Goal: Task Accomplishment & Management: Use online tool/utility

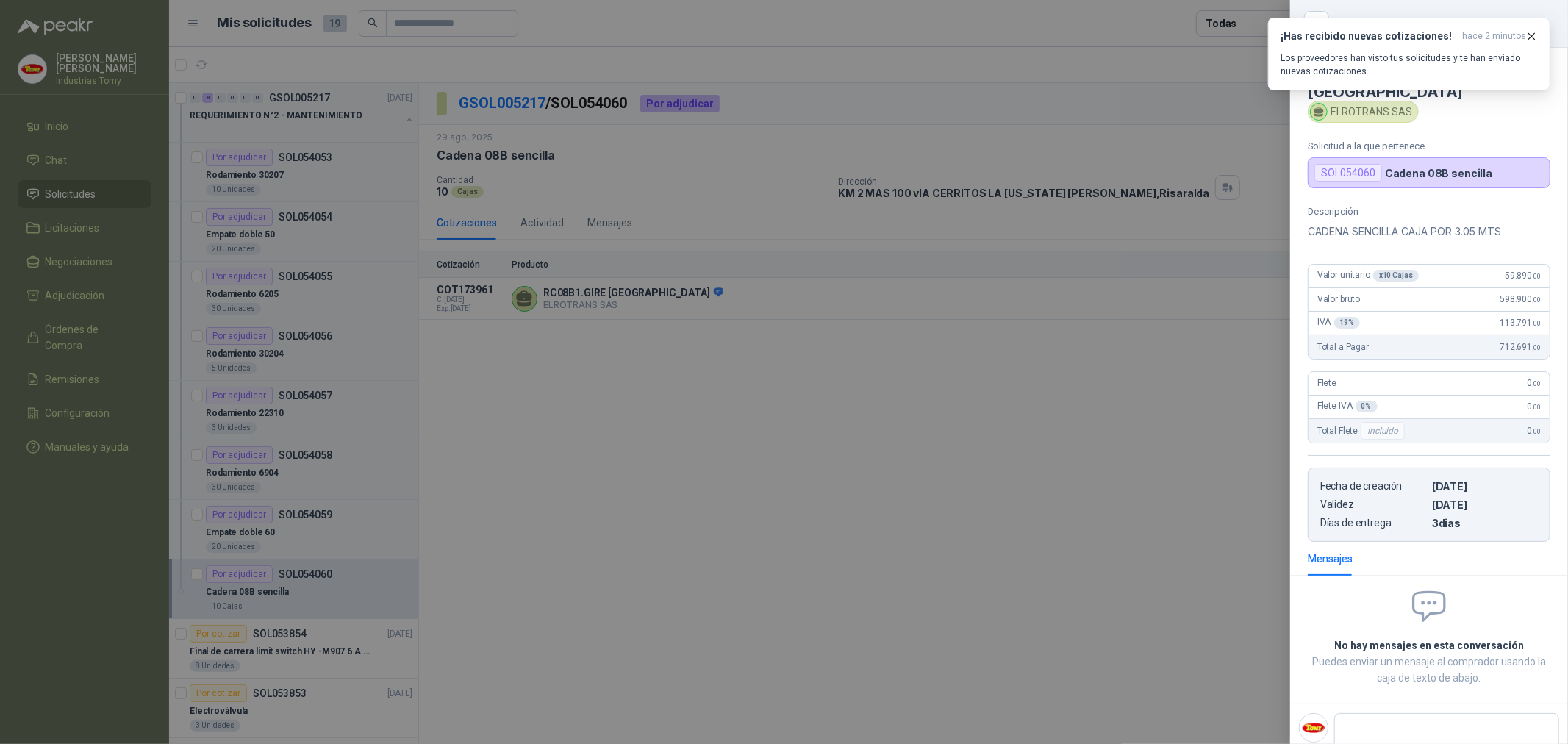
click at [863, 505] on div at bounding box center [784, 372] width 1568 height 744
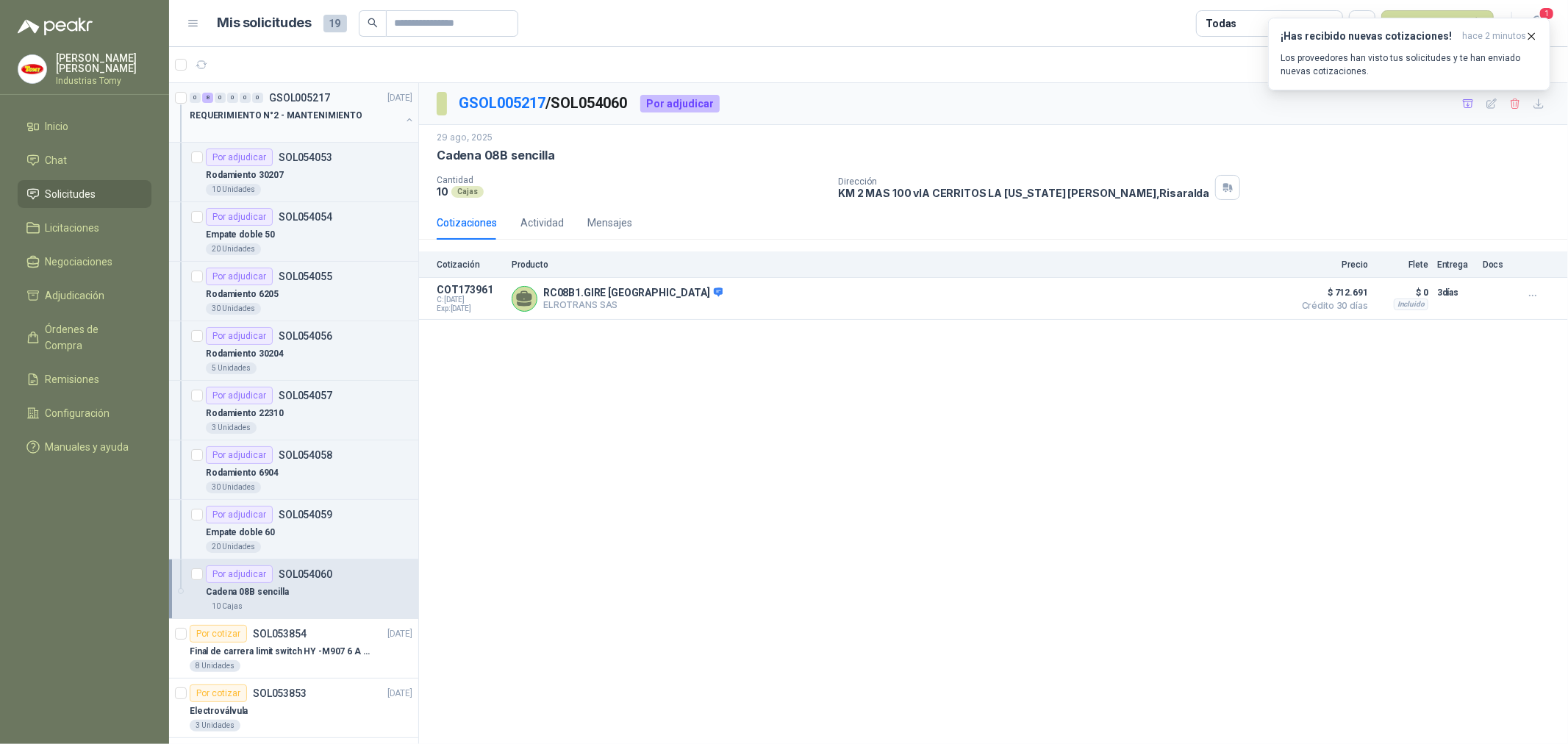
click at [369, 110] on div "REQUERIMIENTO N°2 - MANTENIMIENTO" at bounding box center [295, 115] width 211 height 18
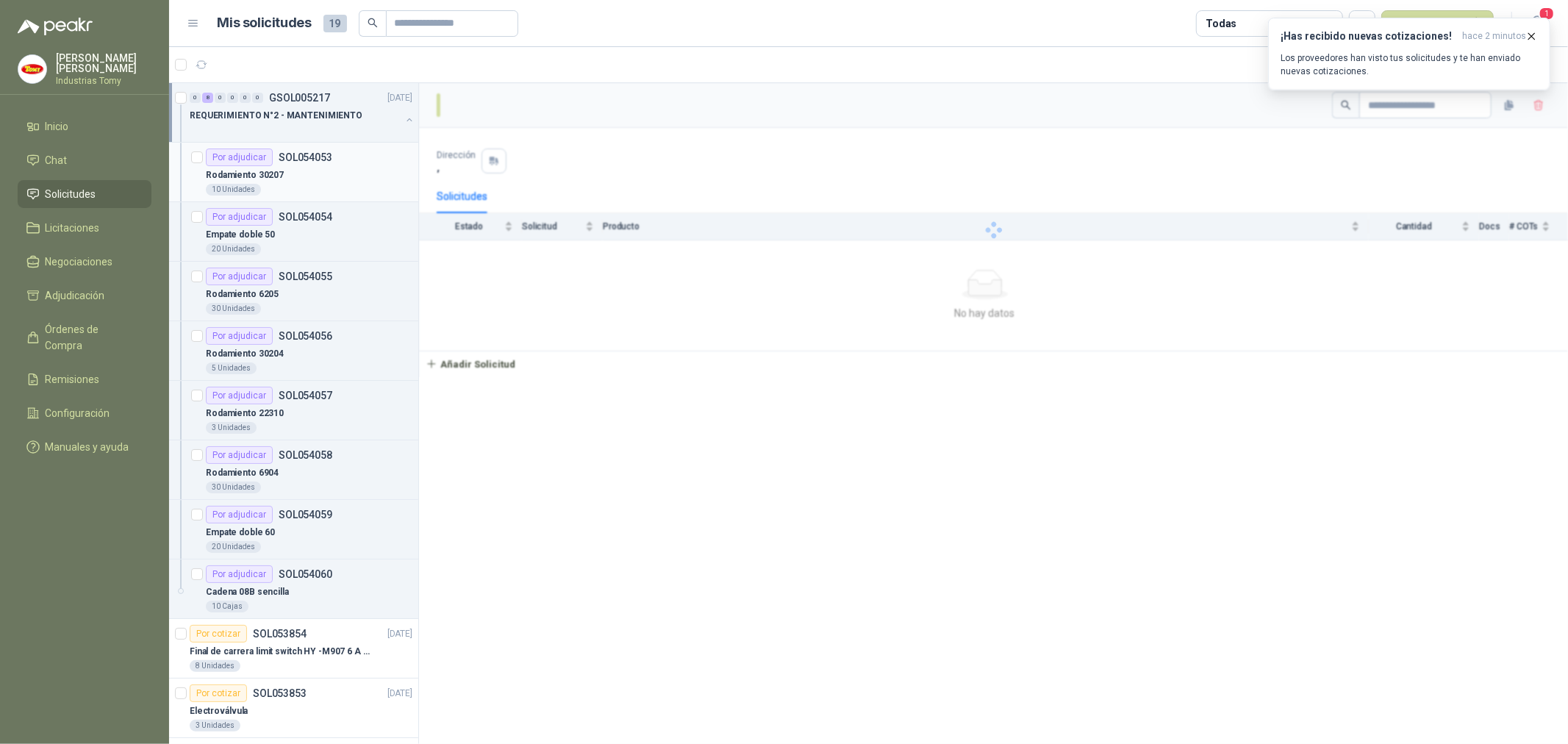
click at [305, 164] on div "Por adjudicar SOL054053" at bounding box center [269, 157] width 127 height 18
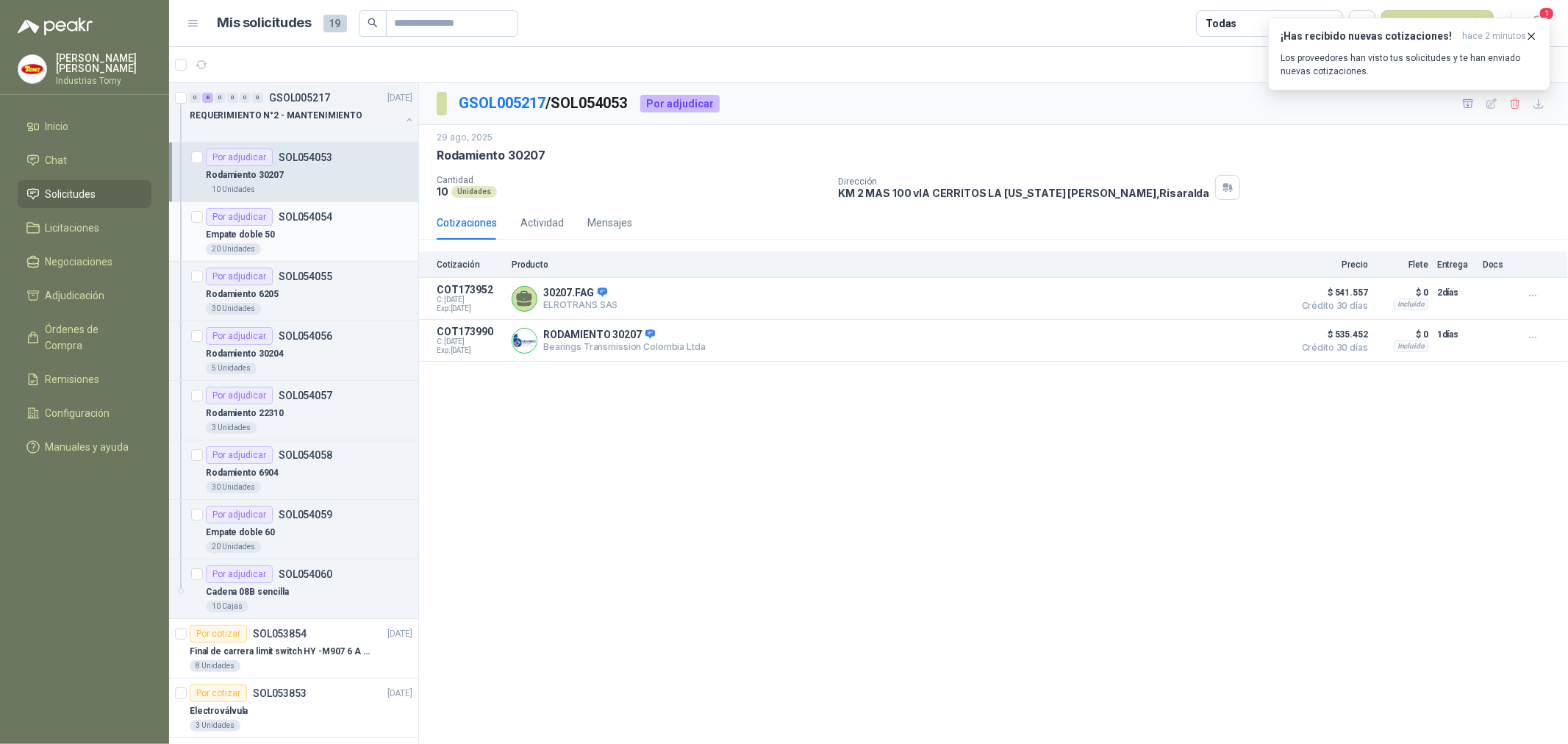
click at [301, 230] on div "Empate doble 50" at bounding box center [309, 234] width 207 height 18
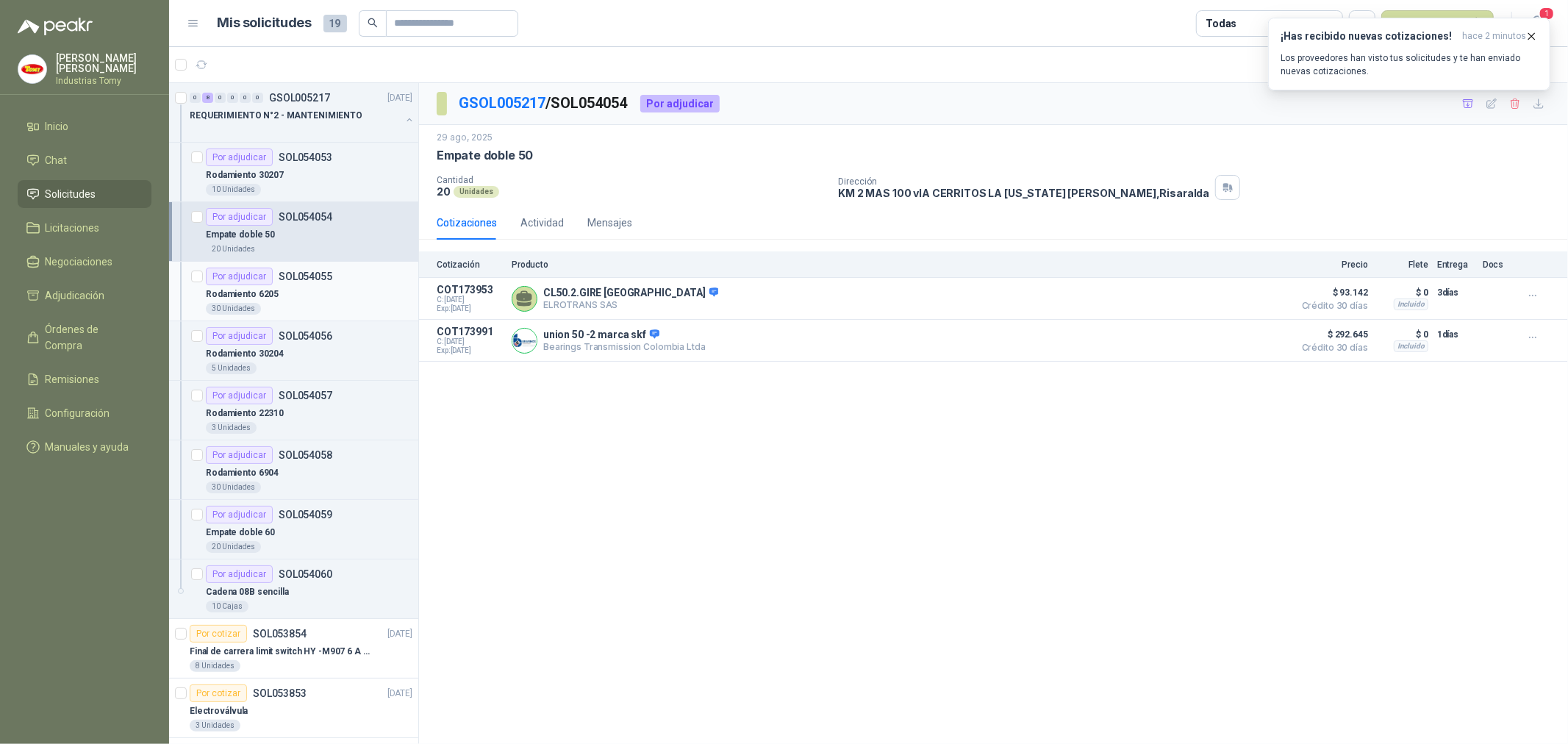
click at [294, 287] on div "Rodamiento 6205" at bounding box center [309, 294] width 207 height 18
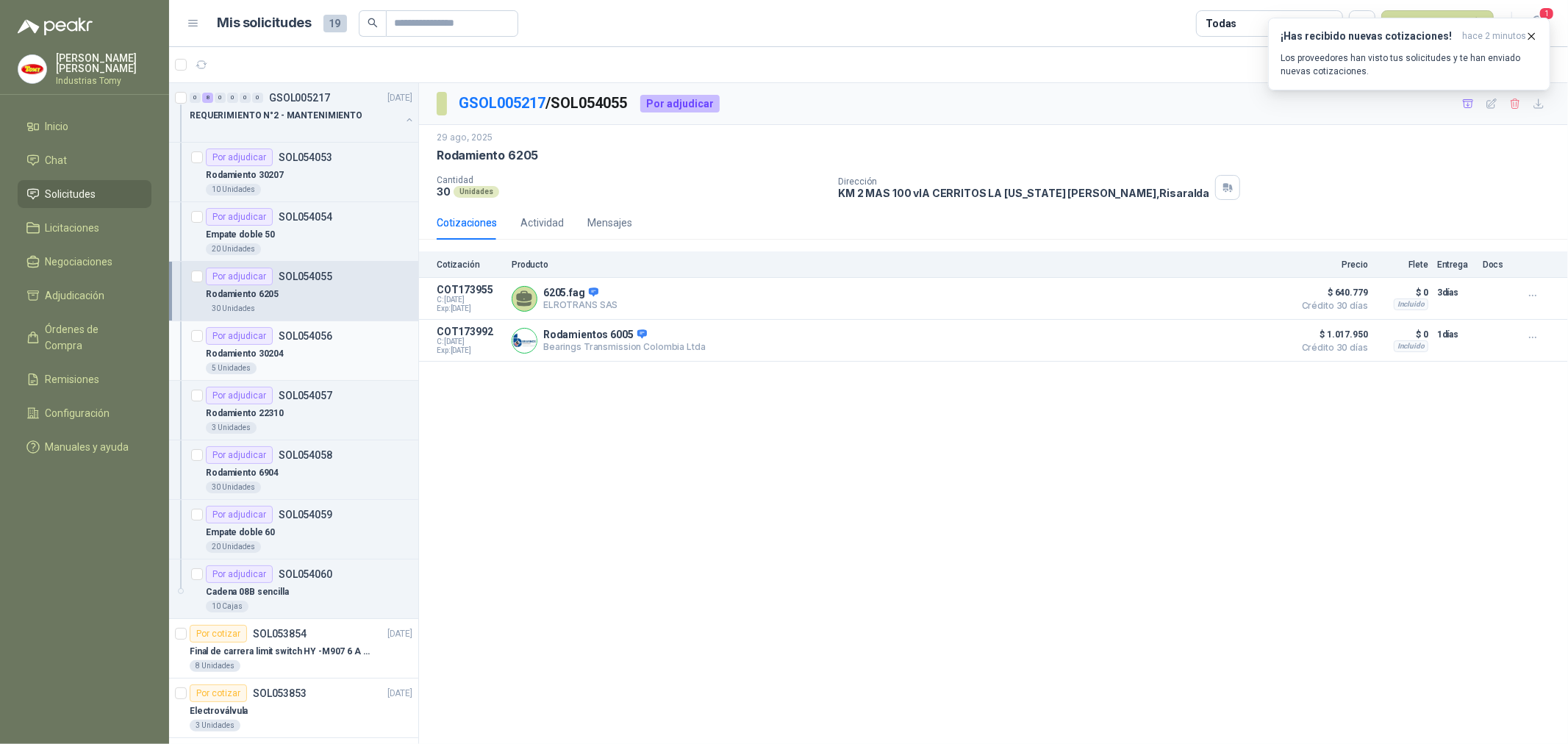
click at [300, 340] on p "SOL054056" at bounding box center [305, 336] width 54 height 10
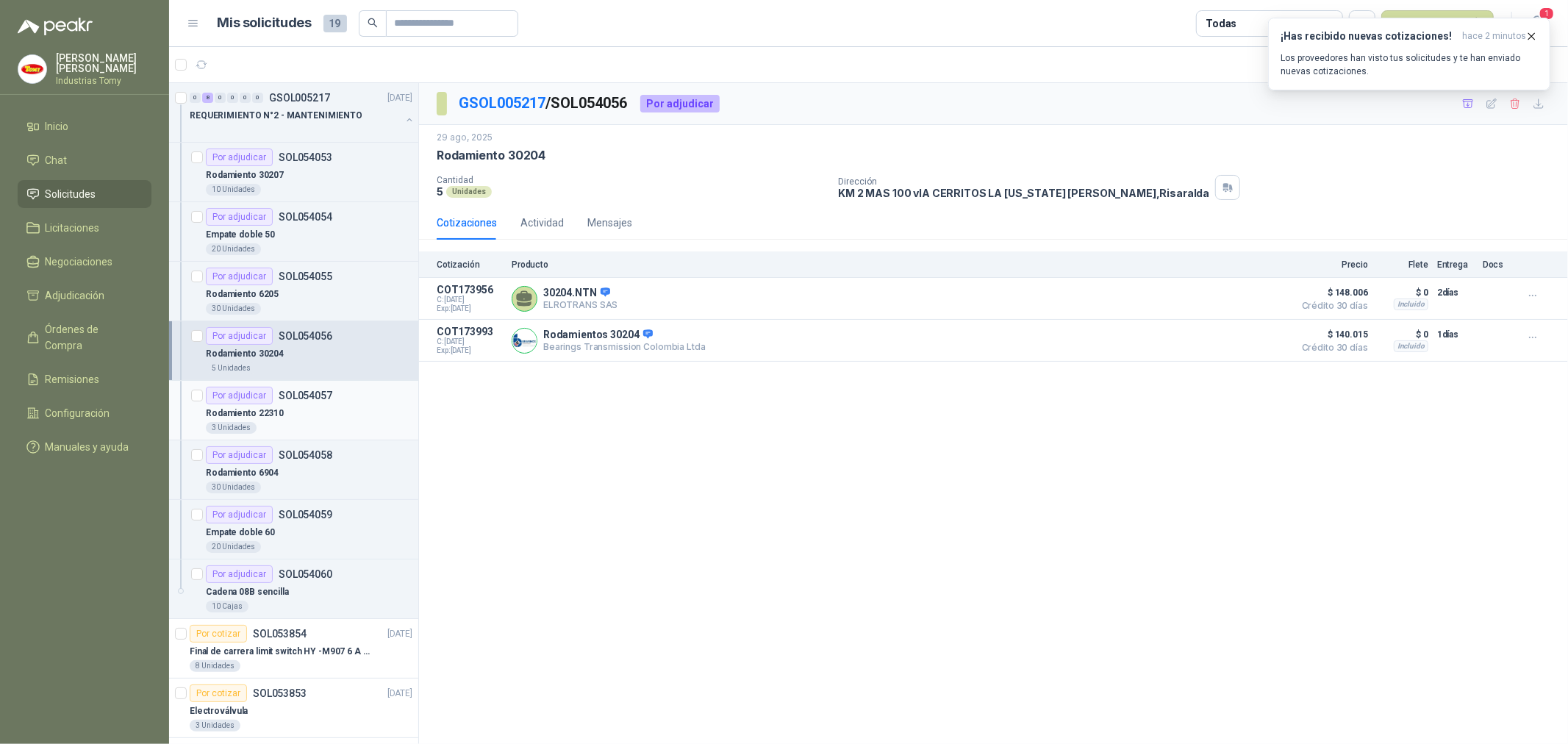
click at [311, 406] on div "Rodamiento 22310" at bounding box center [309, 413] width 207 height 18
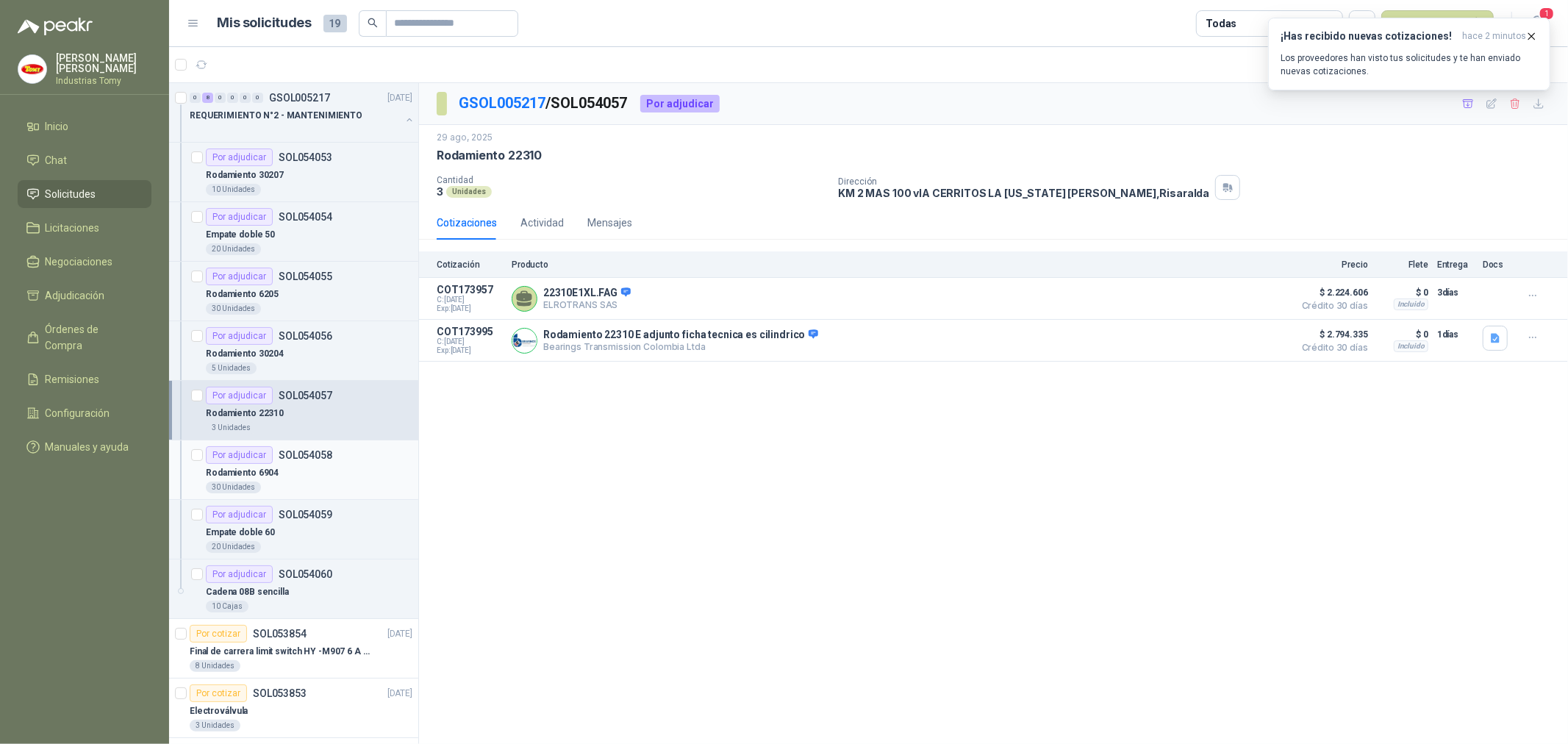
click at [315, 463] on div "Por adjudicar SOL054058" at bounding box center [269, 454] width 127 height 18
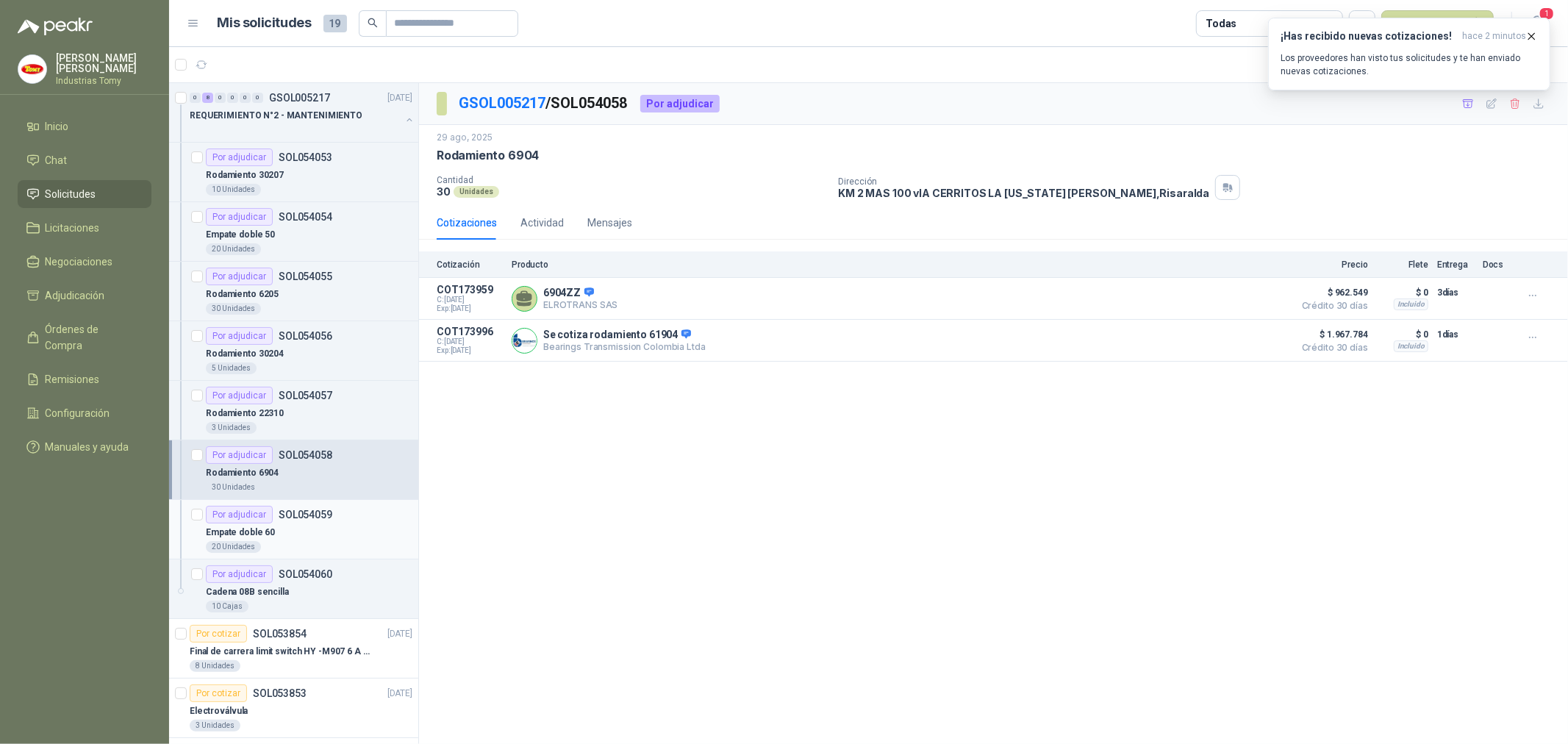
click at [305, 522] on div "Por adjudicar SOL054059" at bounding box center [269, 514] width 127 height 18
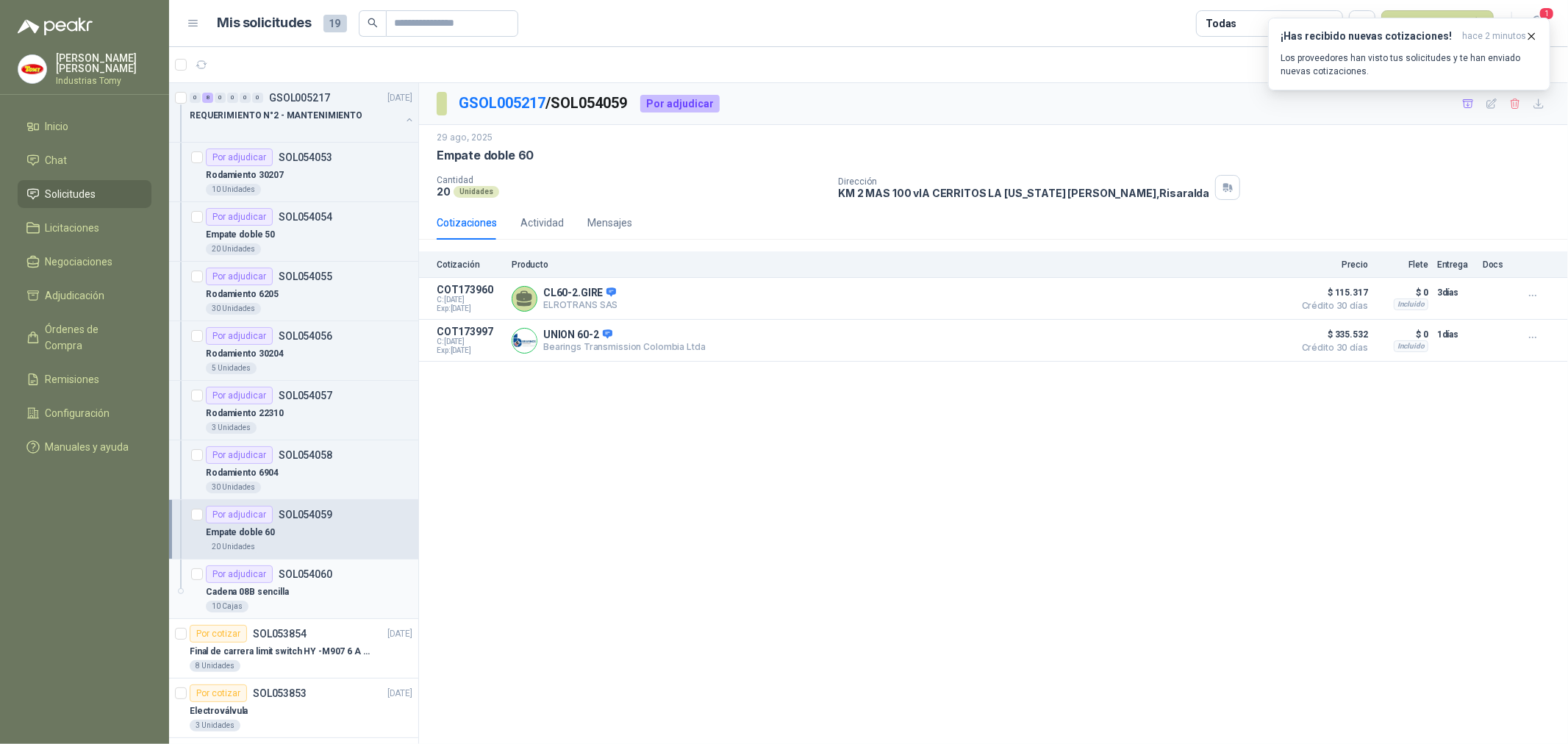
click at [302, 578] on p "SOL054060" at bounding box center [305, 574] width 54 height 10
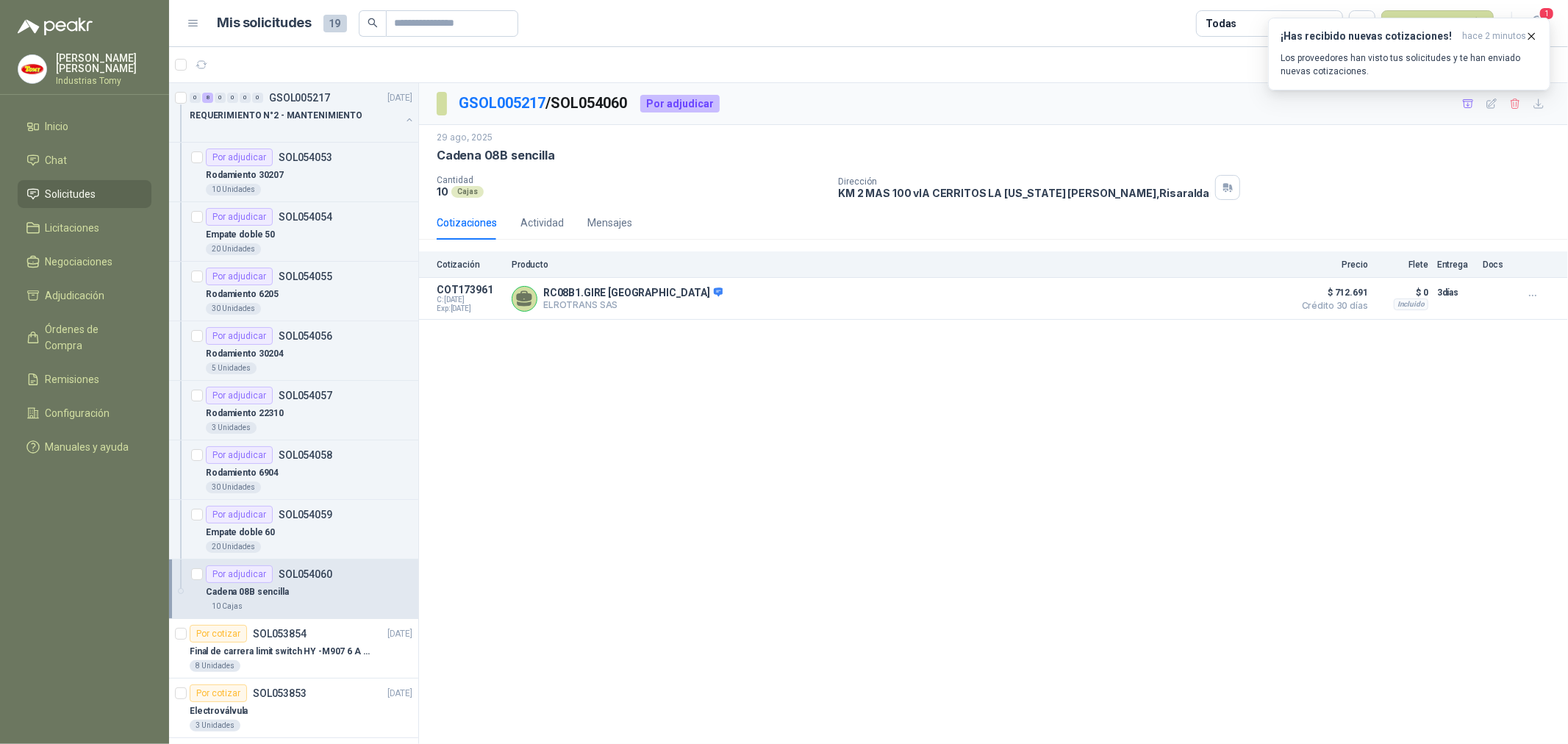
click at [619, 467] on div "GSOL005217 / SOL054060 Por adjudicar [DATE] Cadena 08B sencilla  Cantidad 10 C…" at bounding box center [993, 413] width 1149 height 661
click at [332, 537] on div "Empate doble 60" at bounding box center [309, 532] width 207 height 18
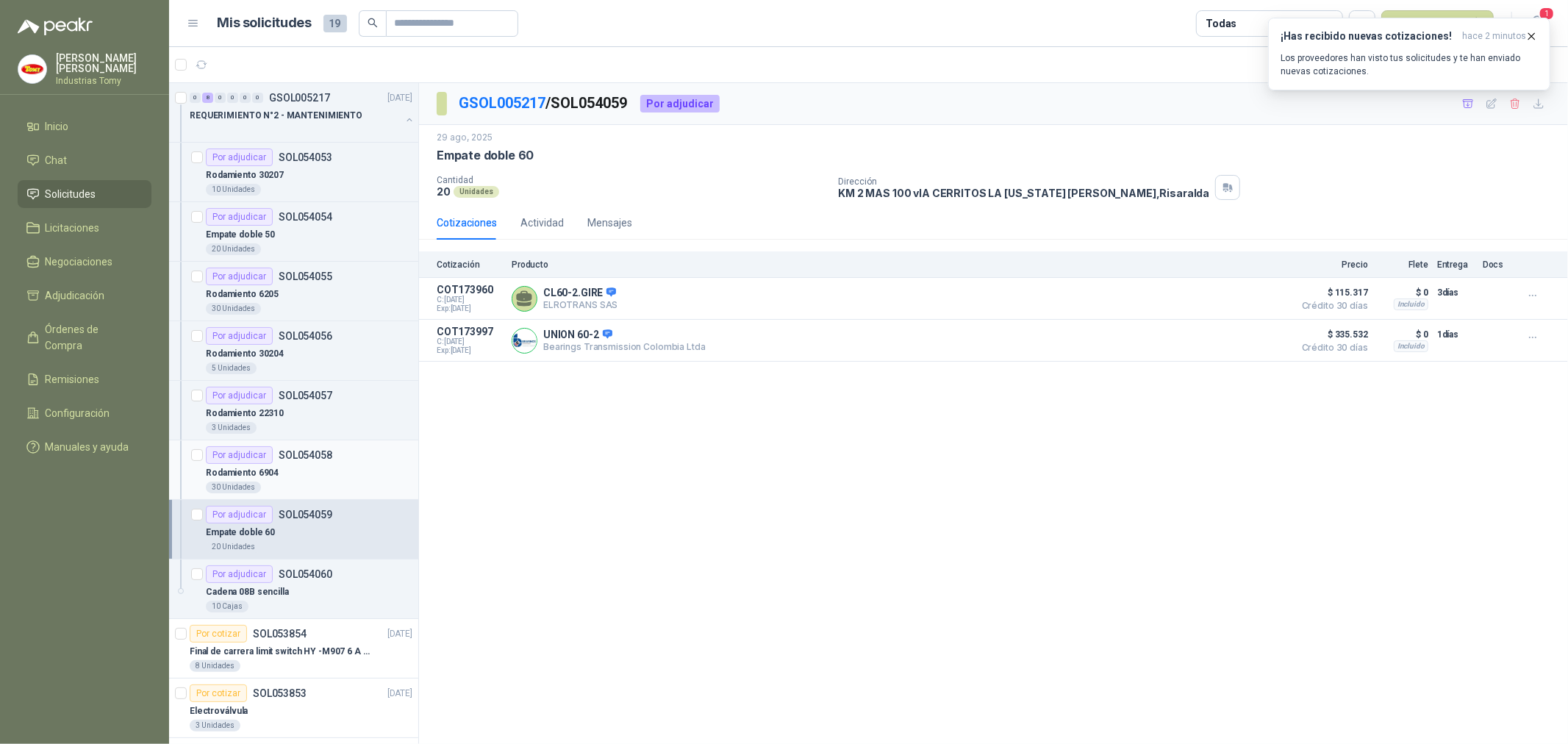
click at [335, 478] on div "Rodamiento 6904" at bounding box center [309, 472] width 207 height 18
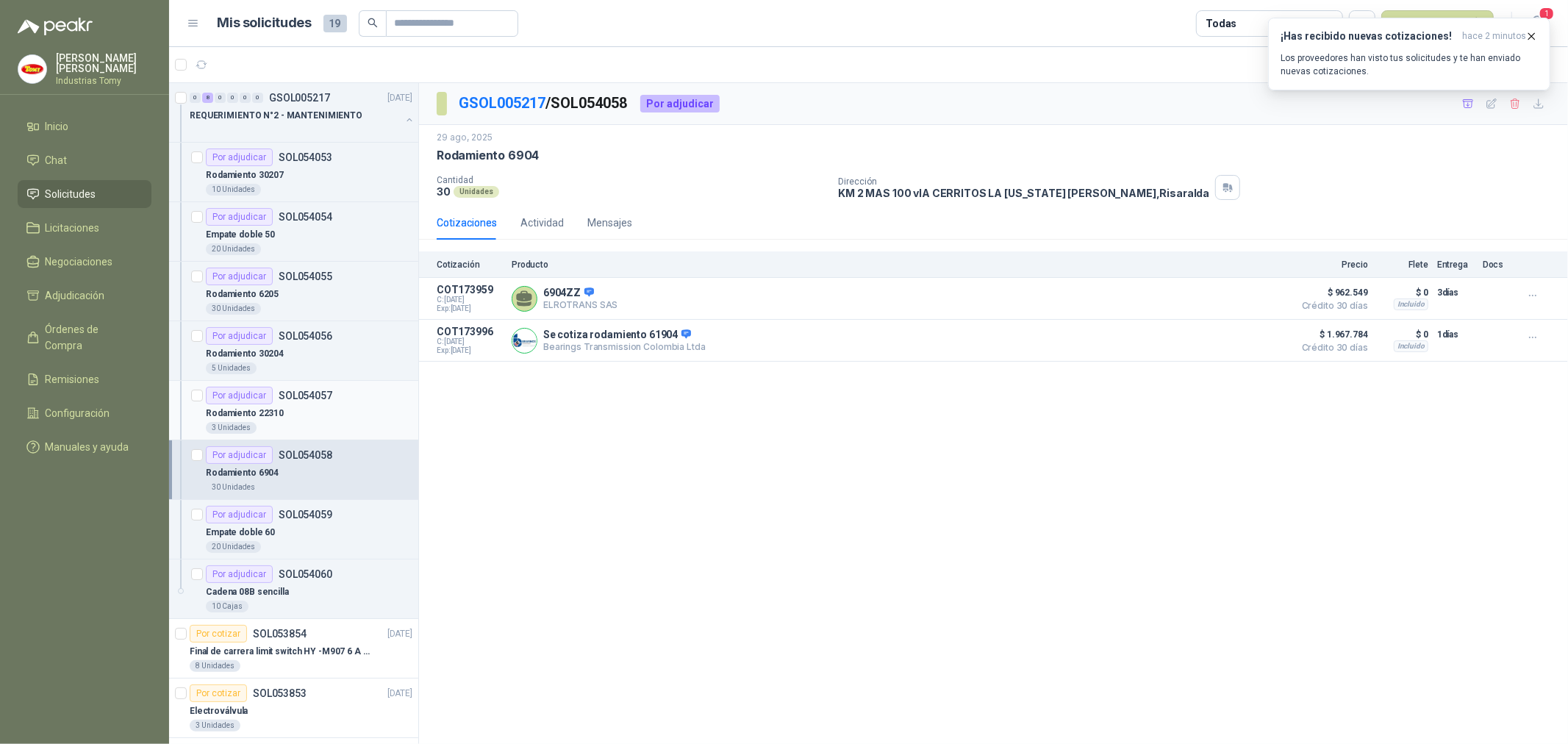
click at [341, 409] on div "Rodamiento 22310" at bounding box center [309, 413] width 207 height 18
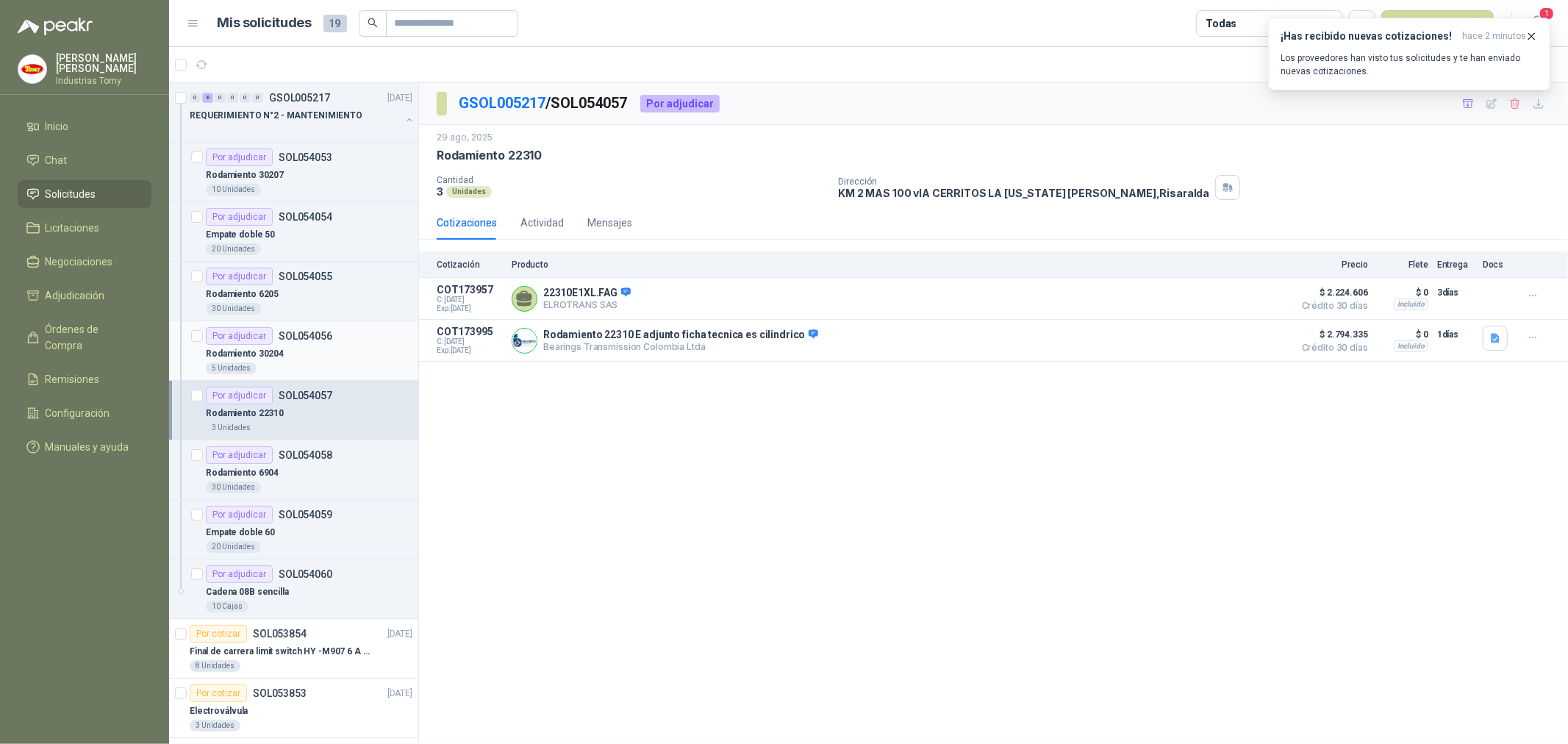
click at [361, 351] on div "Rodamiento 30204" at bounding box center [309, 354] width 207 height 18
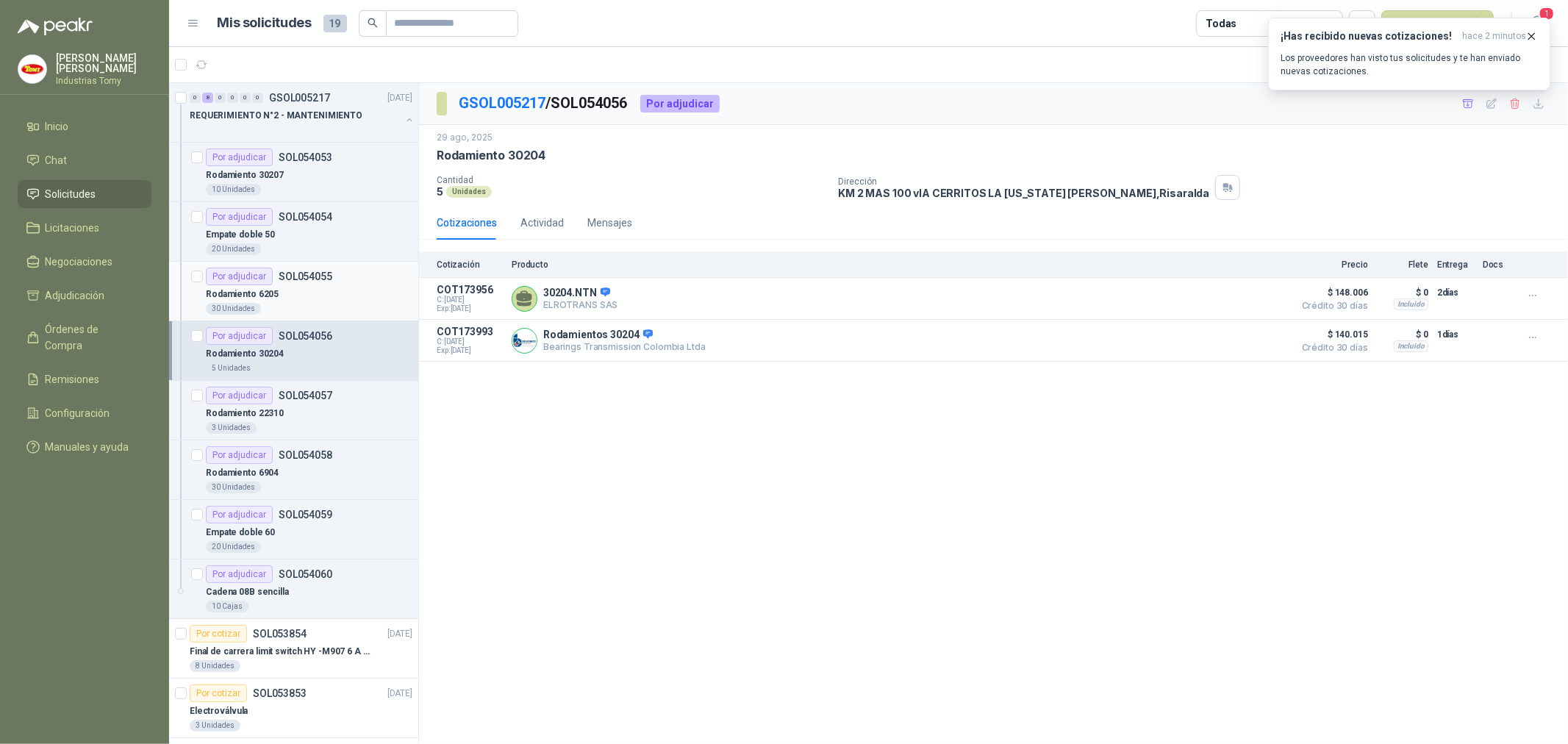
click at [355, 263] on article "Por adjudicar SOL054055 Rodamiento 6205  30 Unidades" at bounding box center [294, 291] width 249 height 59
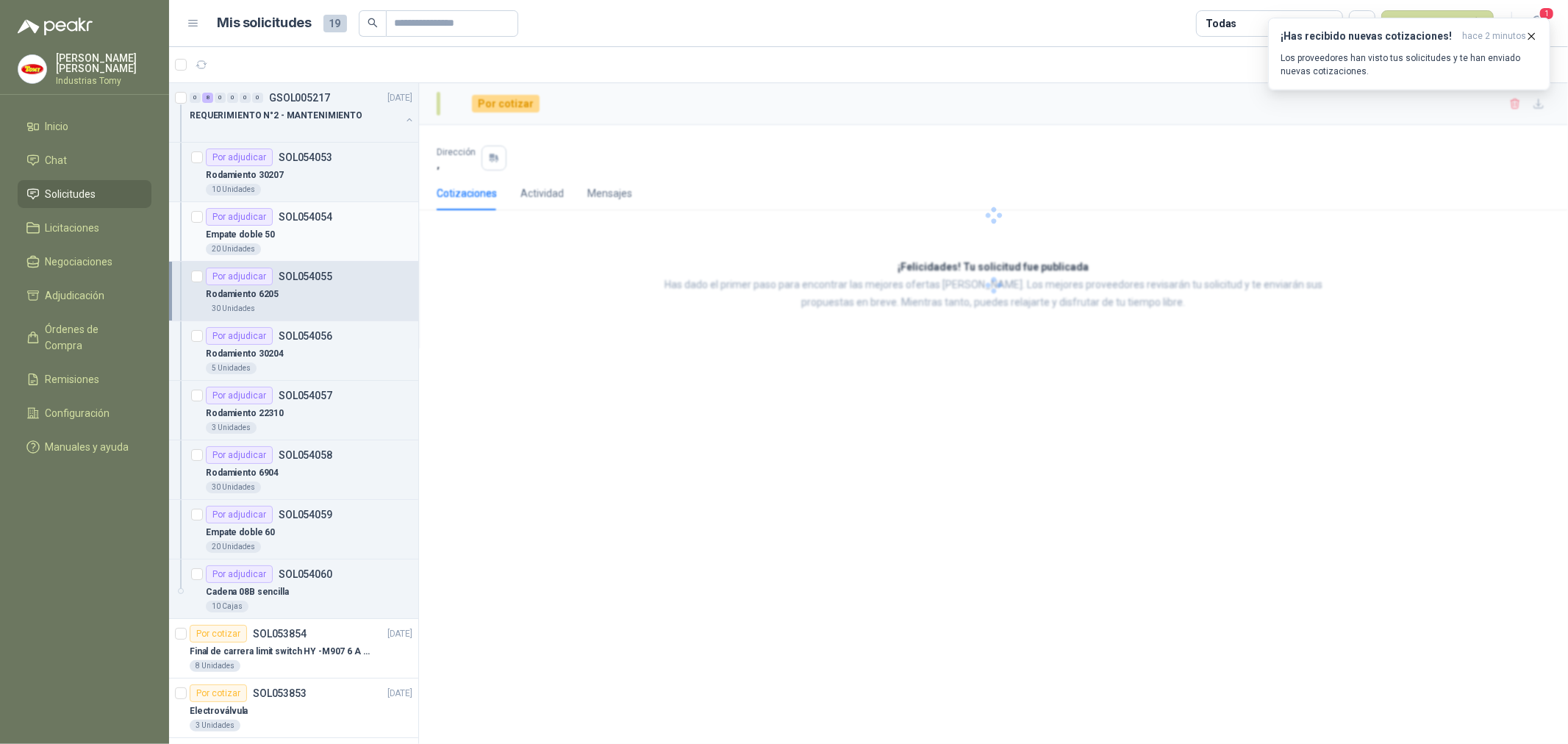
click at [345, 230] on div "Empate doble 50" at bounding box center [309, 234] width 207 height 18
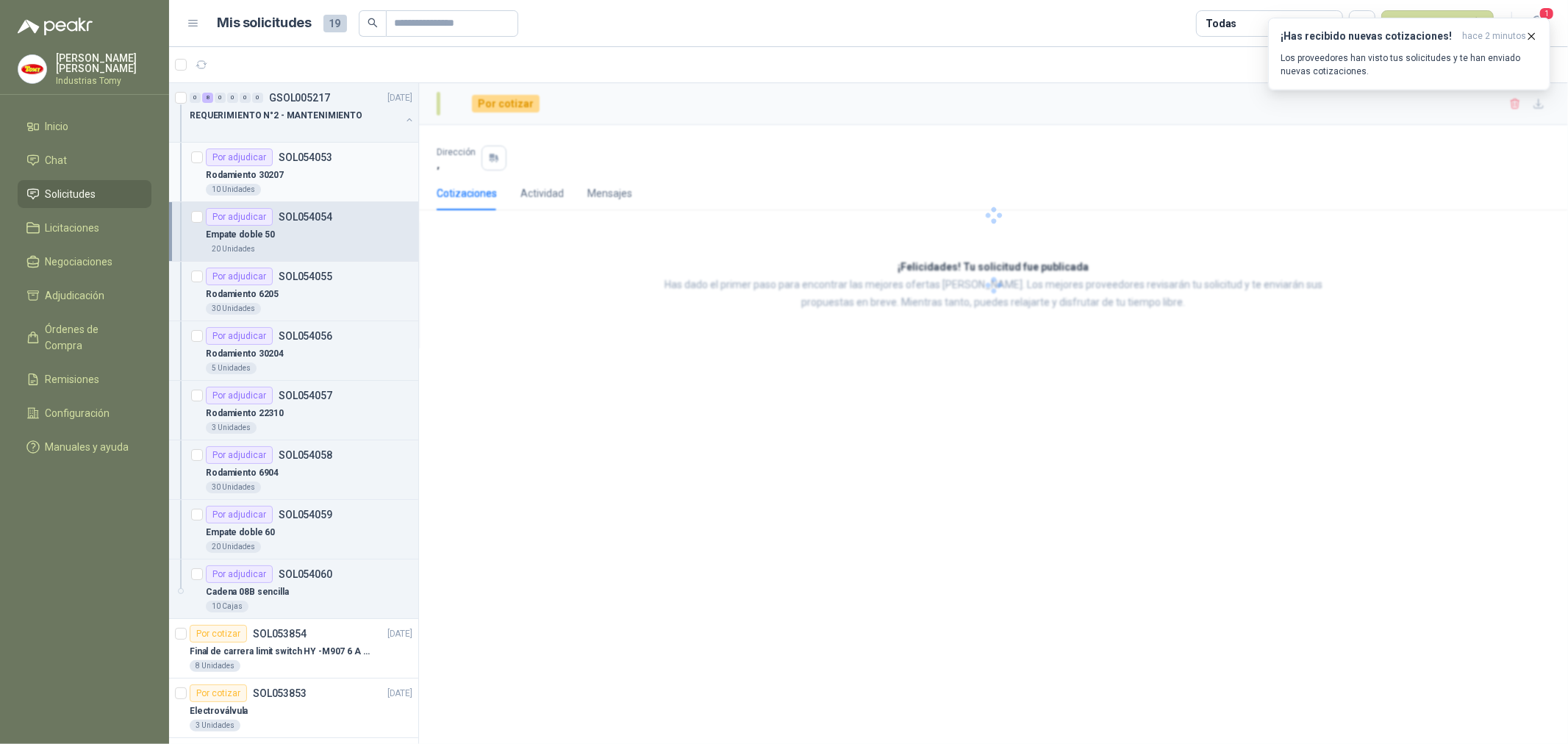
click at [349, 170] on div "Rodamiento 30207" at bounding box center [309, 175] width 207 height 18
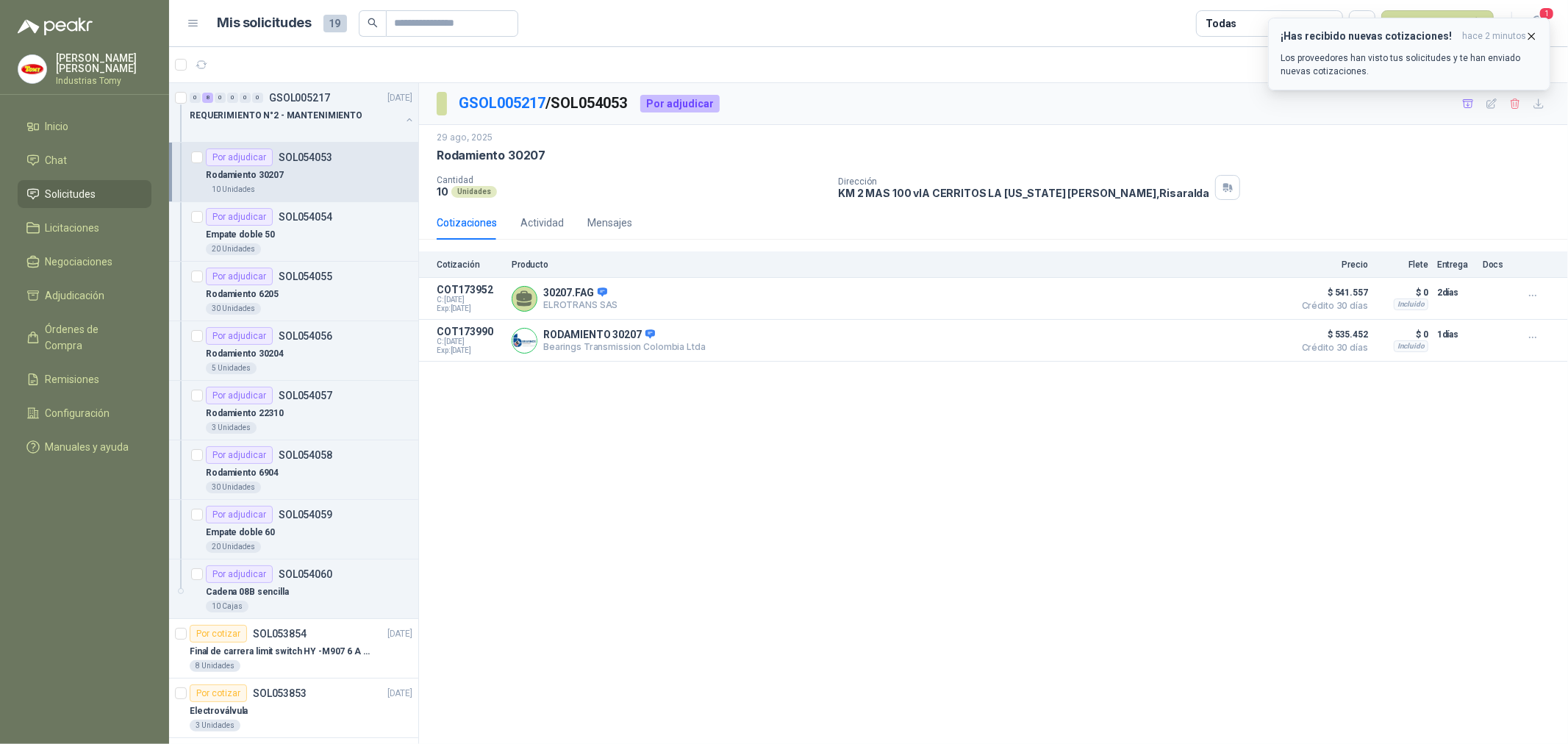
click at [1531, 34] on icon "button" at bounding box center [1531, 37] width 12 height 12
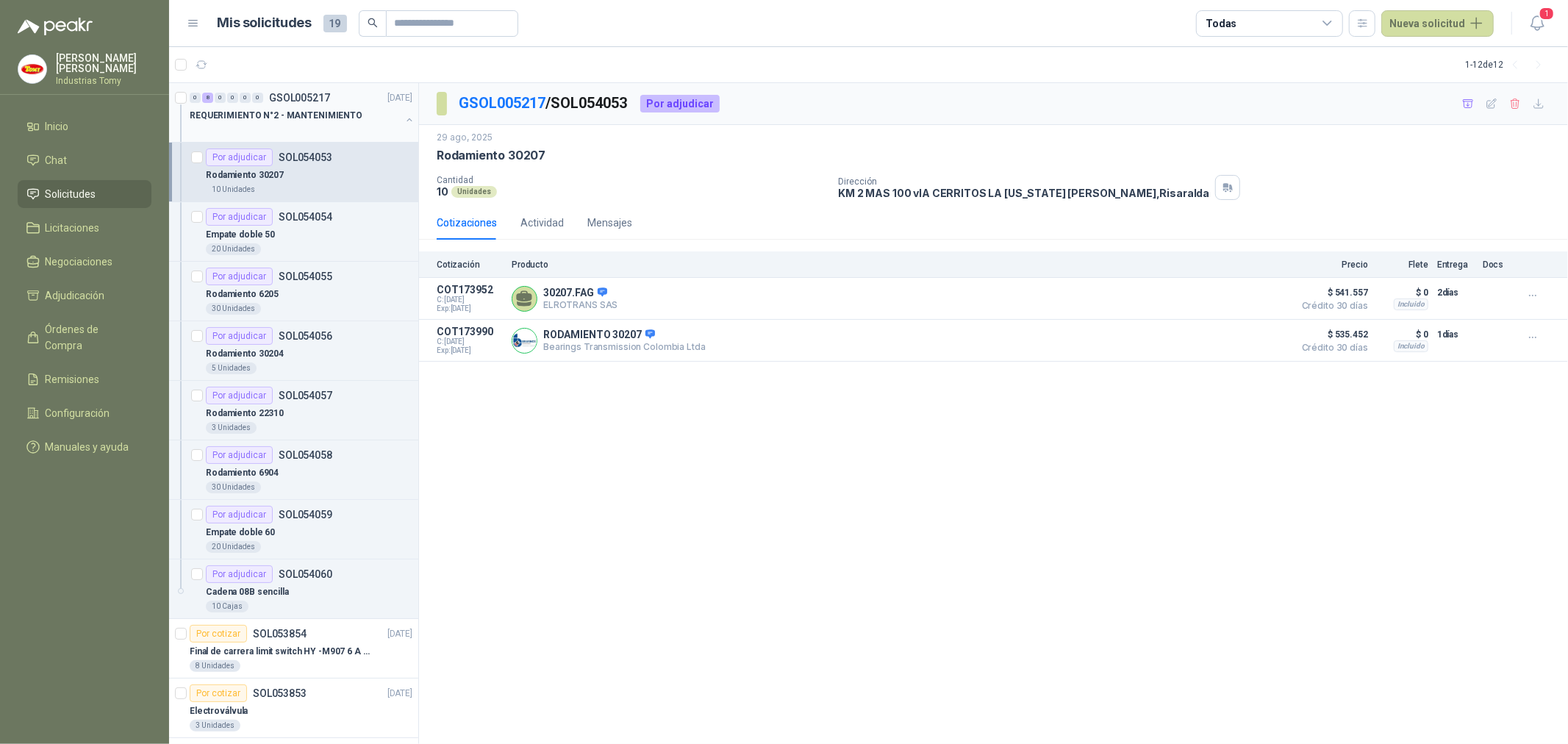
click at [404, 116] on button "button" at bounding box center [409, 119] width 12 height 12
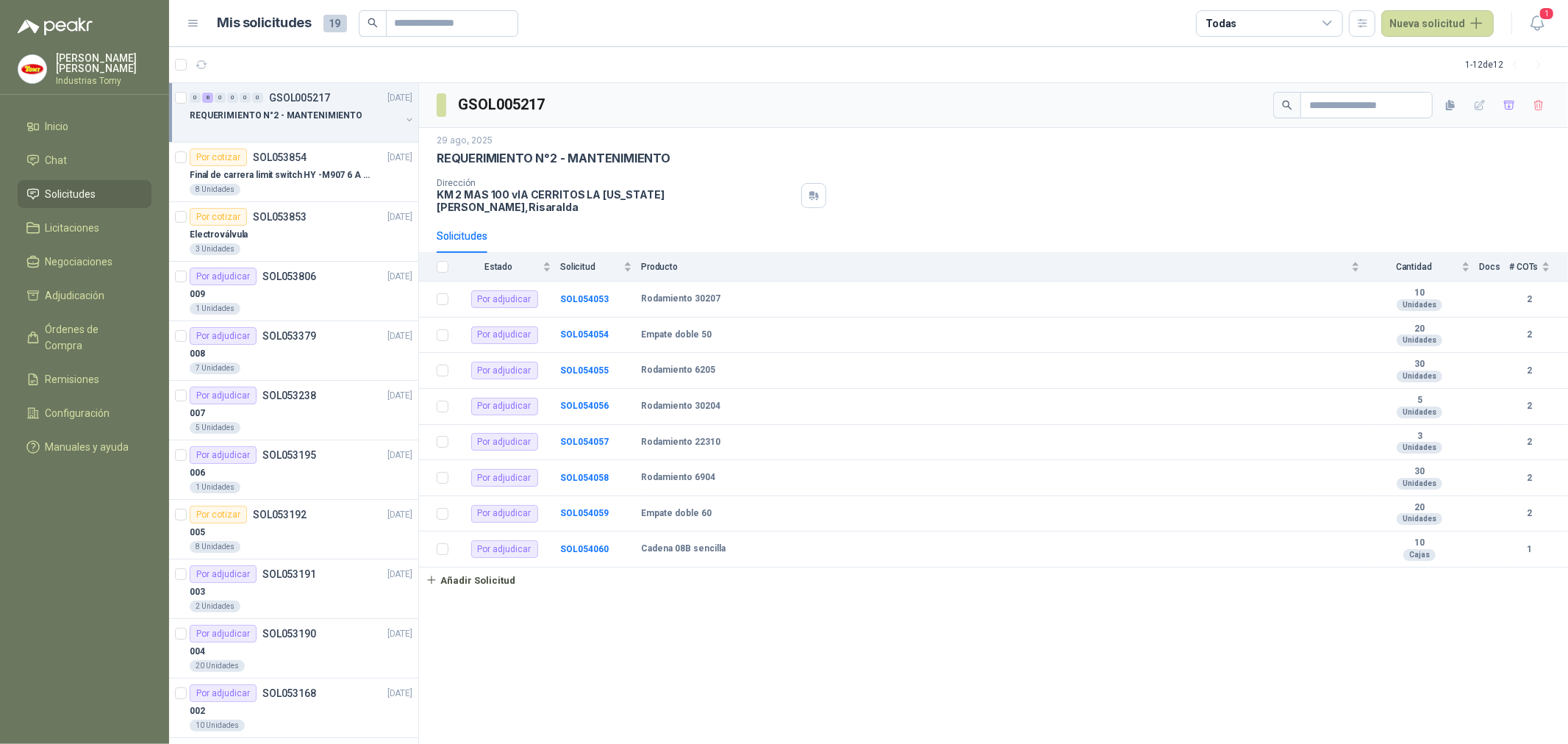
click at [1370, 152] on div "REQUERIMIENTO N°2 - MANTENIMIENTO" at bounding box center [993, 158] width 1114 height 16
click at [1361, 160] on div "REQUERIMIENTO N°2 - MANTENIMIENTO" at bounding box center [993, 158] width 1114 height 16
click at [404, 122] on button "button" at bounding box center [409, 119] width 12 height 12
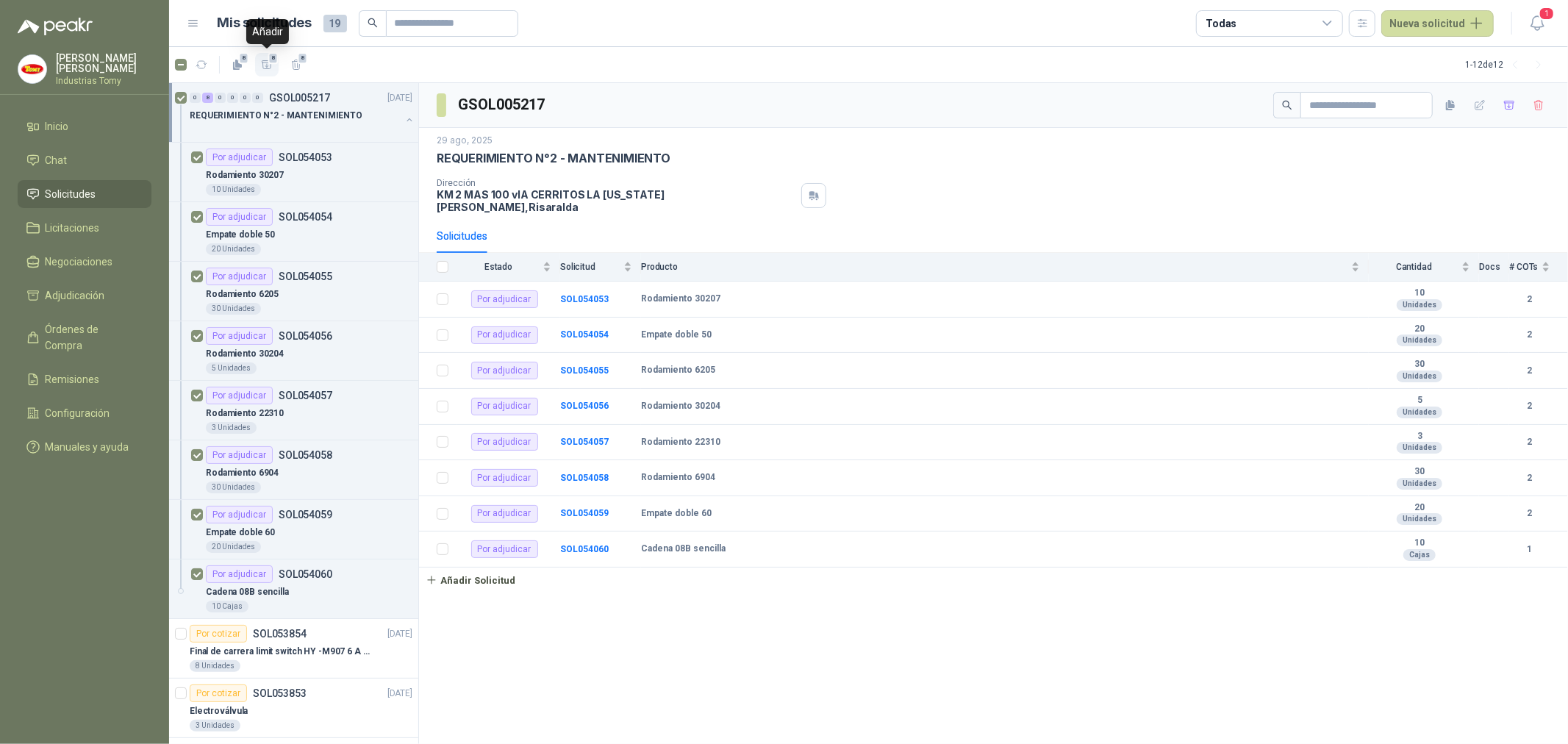
click at [270, 55] on span "8" at bounding box center [273, 58] width 10 height 12
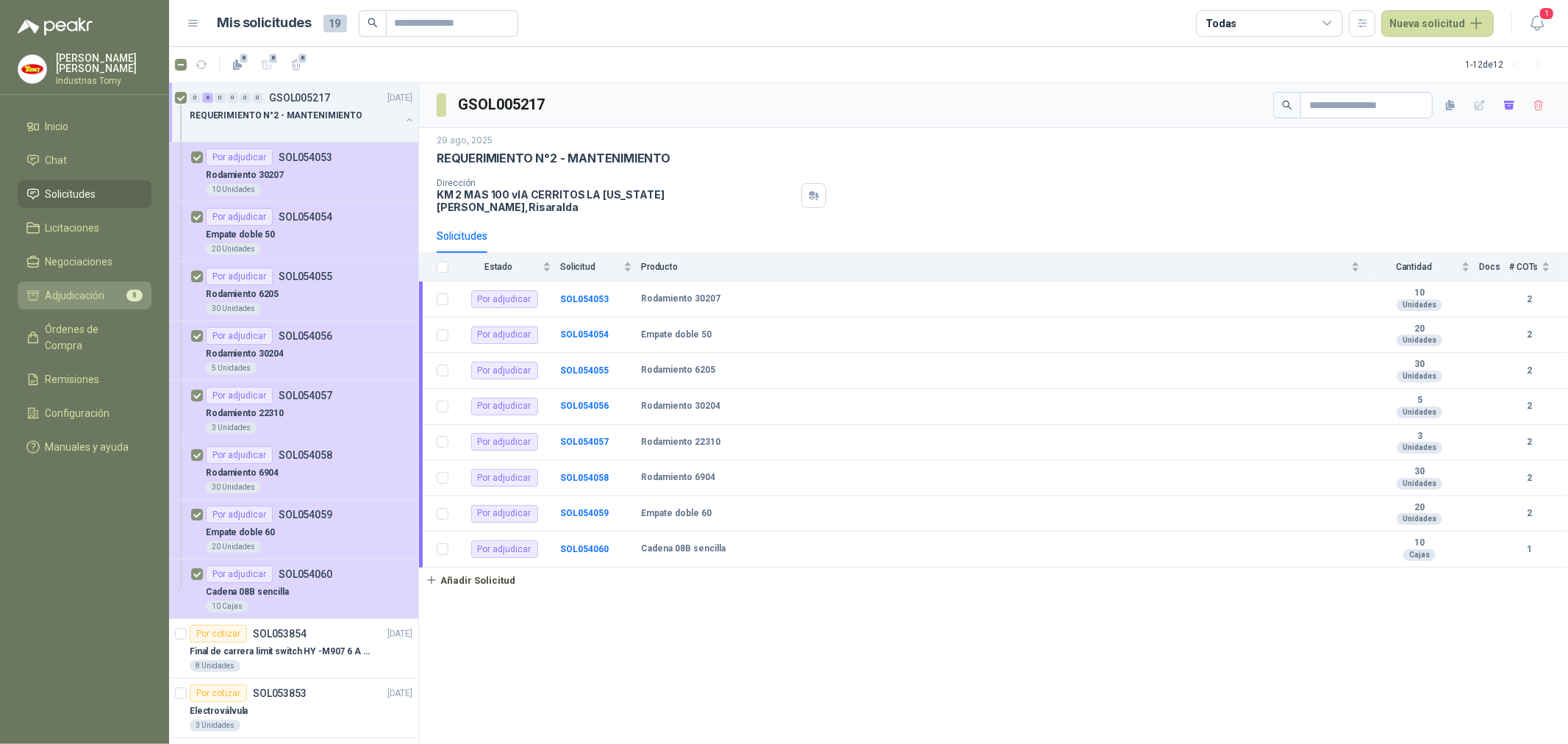
click at [70, 290] on span "Adjudicación" at bounding box center [75, 295] width 59 height 16
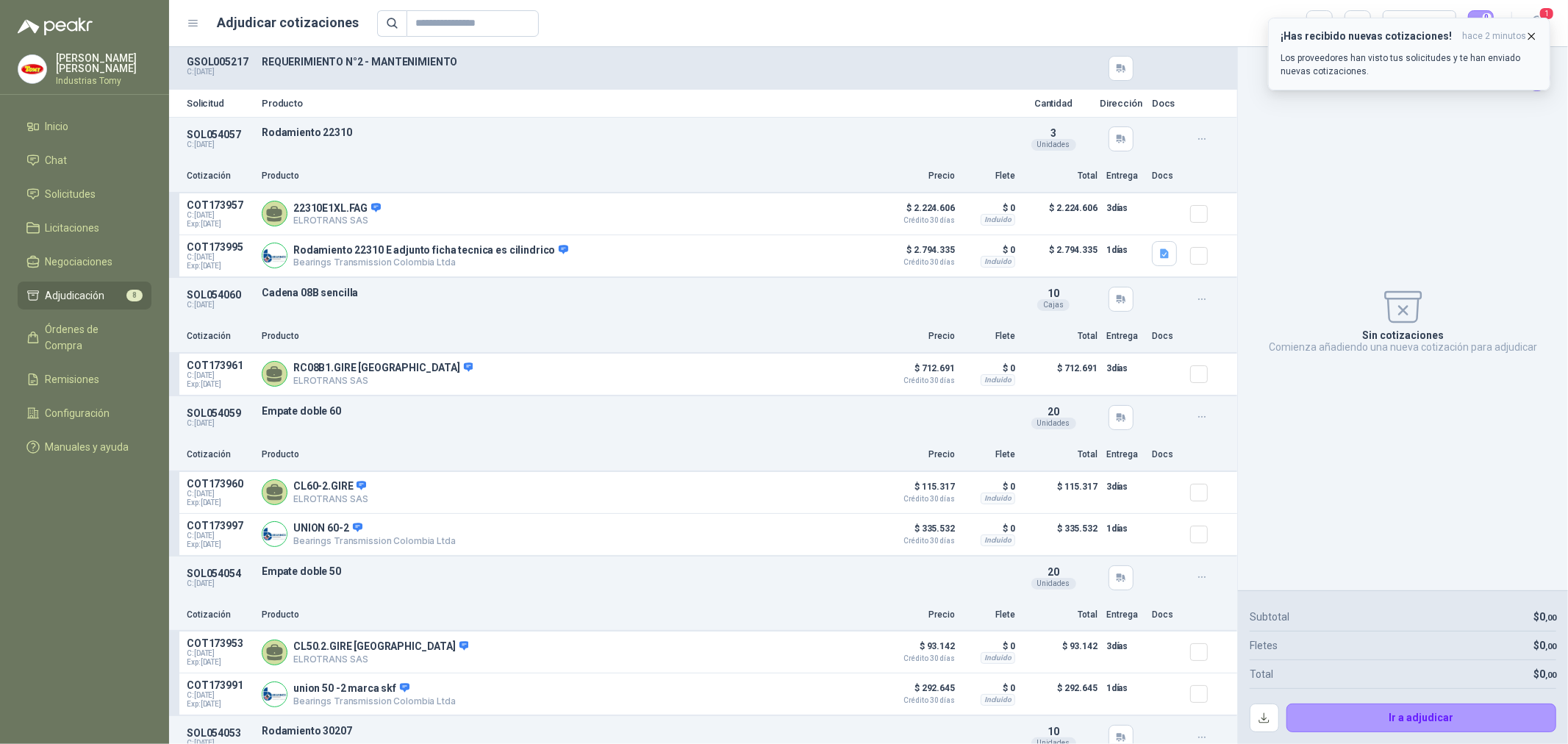
click at [1407, 45] on div "¡Has recibido nuevas cotizaciones! hace 2 minutos Los proveedores han visto tus…" at bounding box center [1409, 54] width 257 height 48
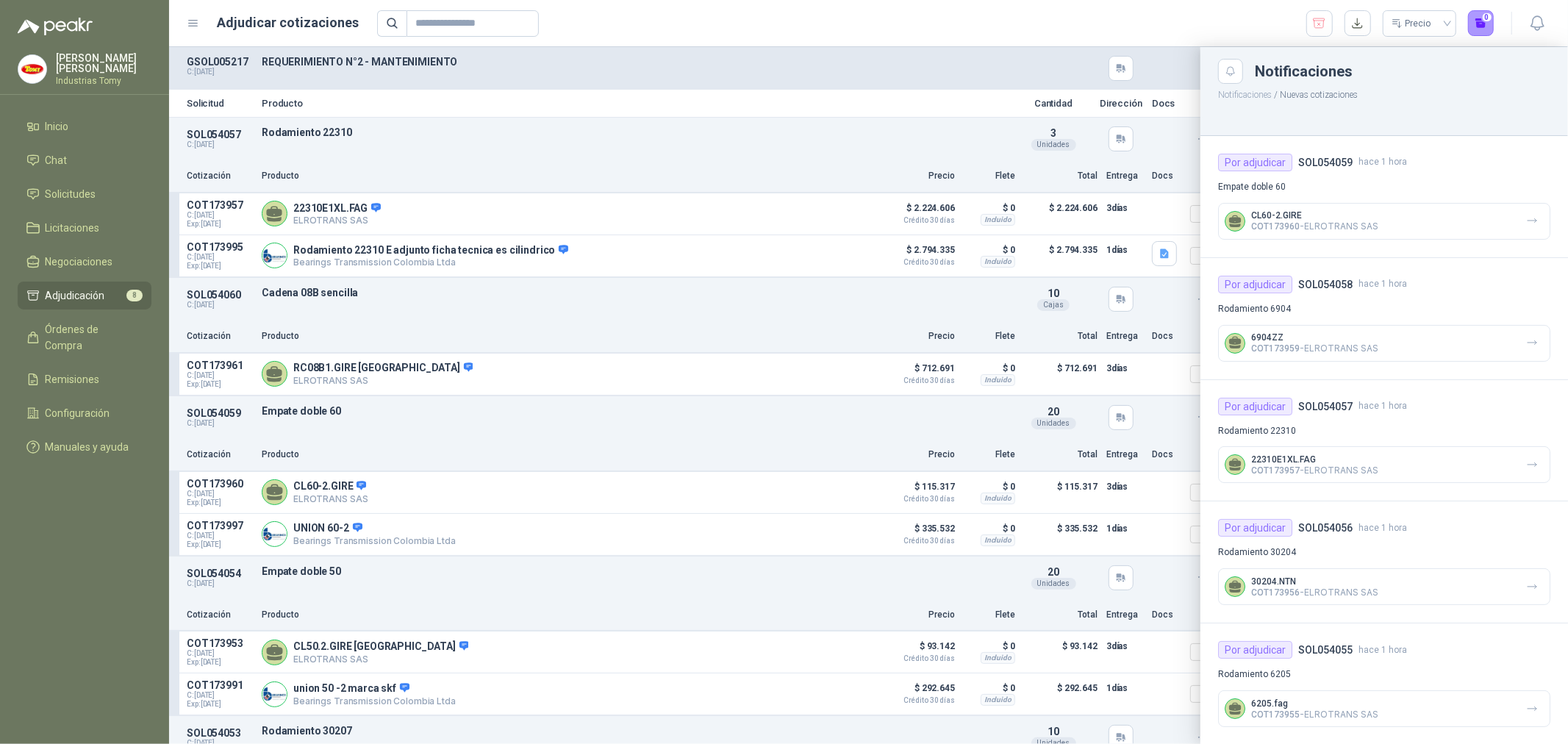
drag, startPoint x: 924, startPoint y: 25, endPoint x: 1018, endPoint y: 28, distance: 94.0
click at [921, 25] on div "Precio 0" at bounding box center [935, 23] width 1117 height 27
